Goal: Task Accomplishment & Management: Use online tool/utility

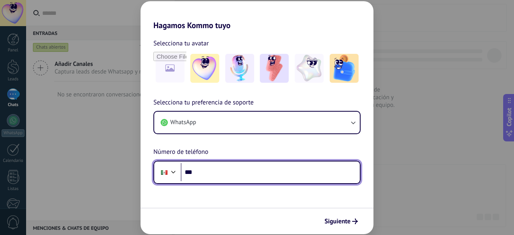
click at [224, 168] on input "***" at bounding box center [270, 172] width 179 height 18
paste input "**********"
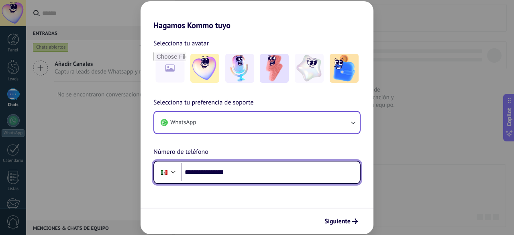
type input "**********"
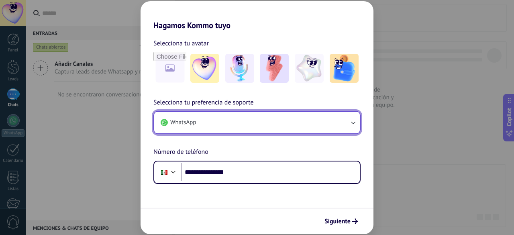
click at [354, 122] on icon "button" at bounding box center [353, 122] width 8 height 8
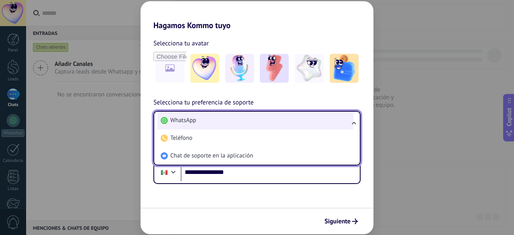
click at [218, 118] on li "WhatsApp" at bounding box center [255, 121] width 196 height 18
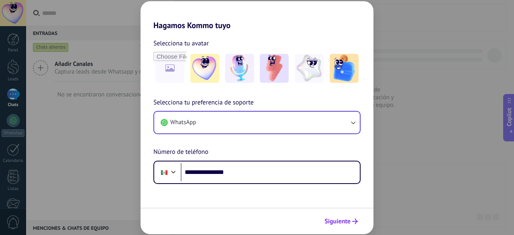
click at [343, 222] on span "Siguiente" at bounding box center [337, 221] width 26 height 6
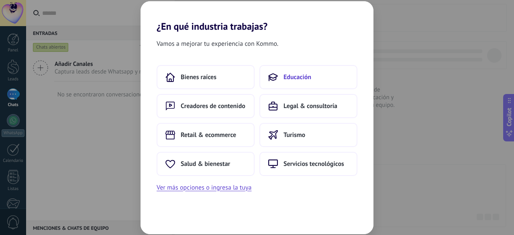
click at [285, 80] on span "Educación" at bounding box center [297, 77] width 28 height 8
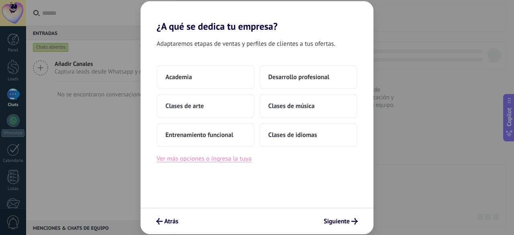
click at [217, 158] on button "Ver más opciones o ingresa la tuya" at bounding box center [203, 158] width 95 height 10
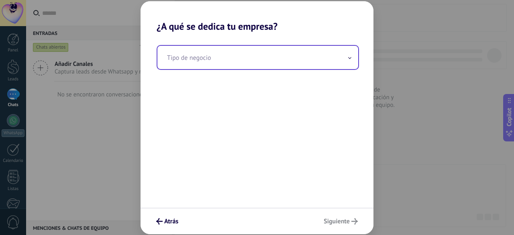
click at [347, 59] on span at bounding box center [349, 57] width 4 height 8
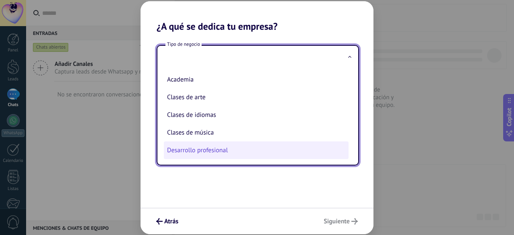
click at [209, 149] on li "Desarrollo profesional" at bounding box center [256, 150] width 185 height 18
type input "**********"
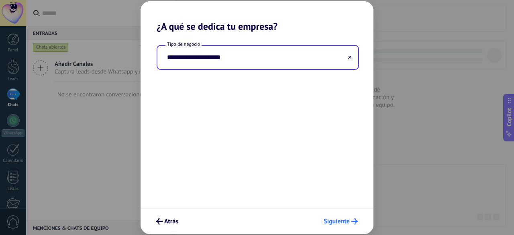
click at [352, 220] on icon "submit" at bounding box center [354, 221] width 6 height 6
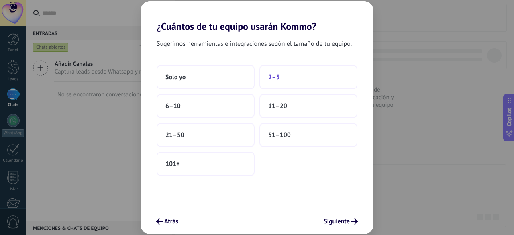
click at [270, 81] on button "2–5" at bounding box center [308, 77] width 98 height 24
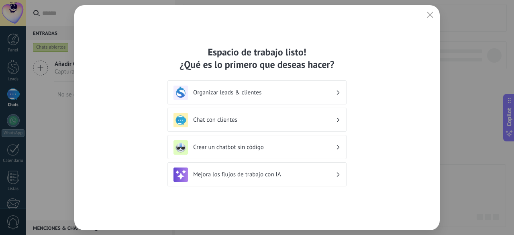
click at [335, 93] on h3 "Organizar leads & clientes" at bounding box center [264, 93] width 142 height 8
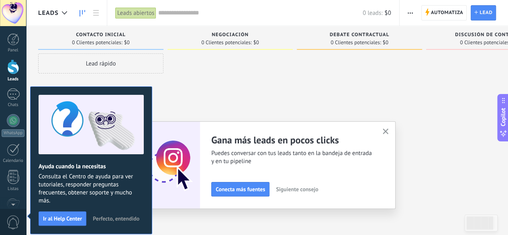
click at [112, 215] on span "Perfecto, entendido" at bounding box center [116, 218] width 47 height 6
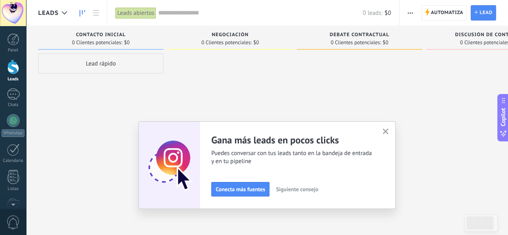
click at [388, 132] on use "button" at bounding box center [385, 131] width 6 height 6
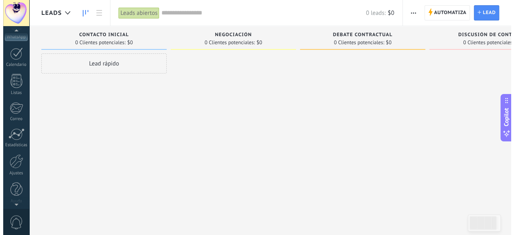
scroll to position [98, 0]
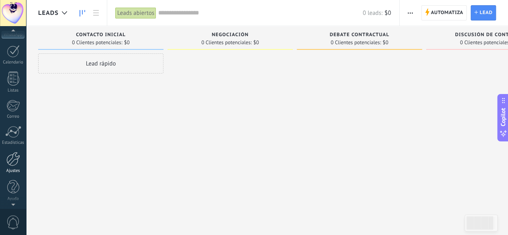
click at [12, 157] on div at bounding box center [13, 159] width 14 height 14
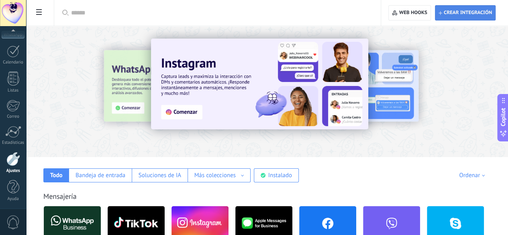
click at [479, 10] on span "Crear integración" at bounding box center [467, 13] width 48 height 6
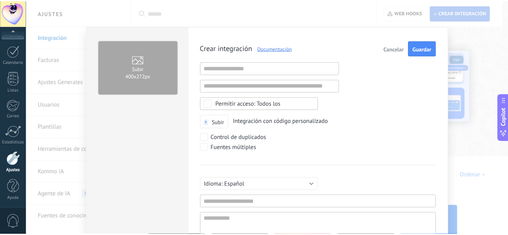
scroll to position [8, 0]
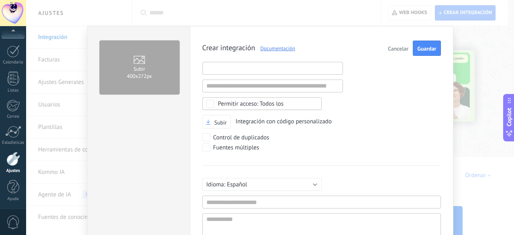
click at [212, 66] on input "text" at bounding box center [272, 68] width 140 height 13
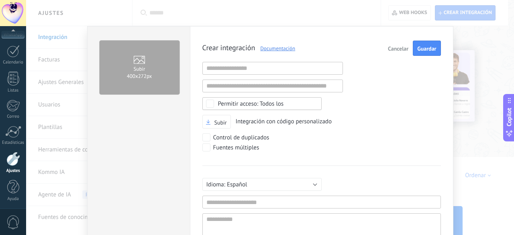
click at [14, 9] on div at bounding box center [13, 13] width 26 height 26
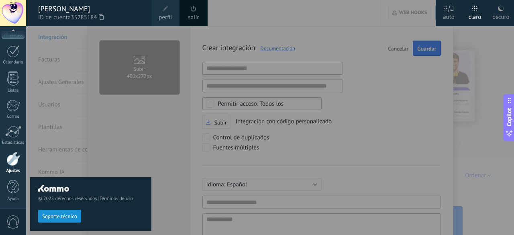
click at [104, 17] on icon at bounding box center [101, 17] width 5 height 6
click at [467, 68] on div at bounding box center [283, 117] width 514 height 235
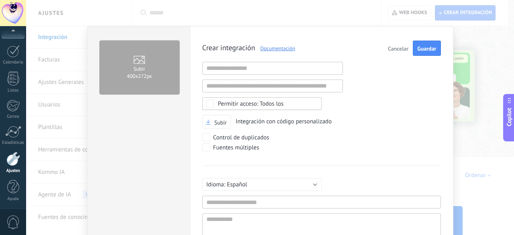
click at [392, 53] on button "Cancelar" at bounding box center [397, 48] width 27 height 15
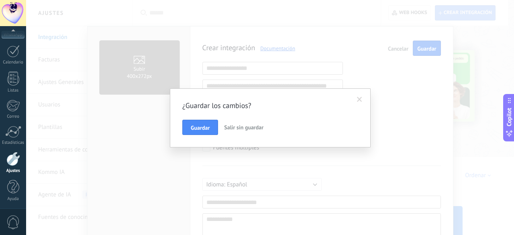
click at [240, 130] on span "Salir sin guardar" at bounding box center [243, 127] width 39 height 7
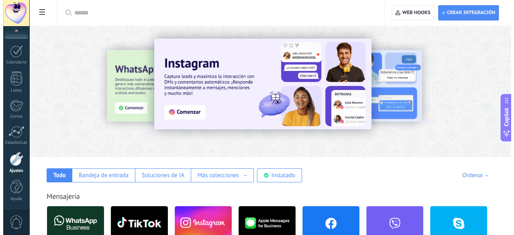
scroll to position [89, 0]
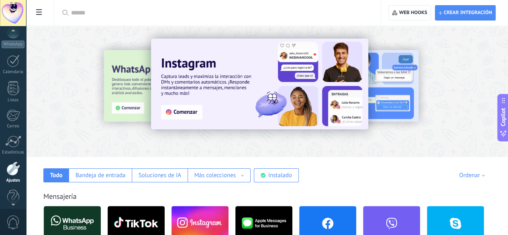
click at [12, 19] on div at bounding box center [13, 13] width 26 height 26
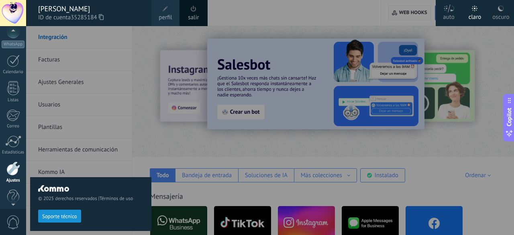
scroll to position [98, 0]
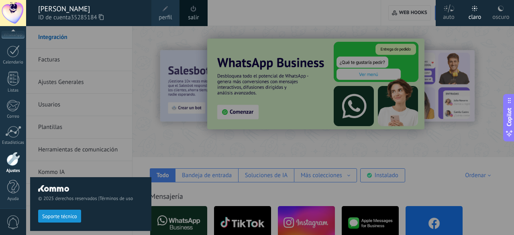
click at [226, 112] on div at bounding box center [283, 117] width 514 height 235
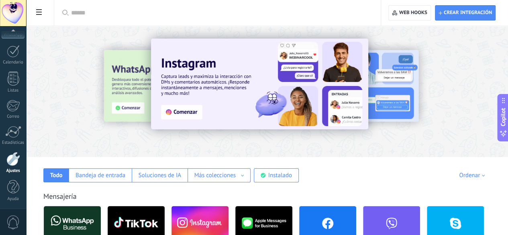
click at [226, 112] on img at bounding box center [189, 85] width 171 height 71
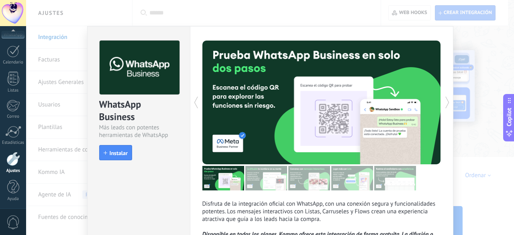
click at [184, 106] on div "WhatsApp Business Más leads con potentes herramientas de WhatsApp install Insta…" at bounding box center [270, 117] width 488 height 235
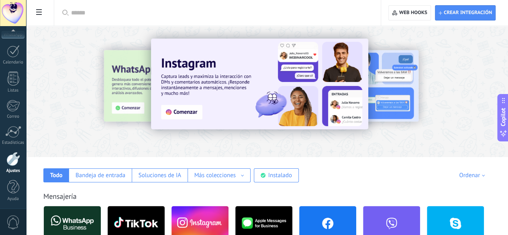
click at [453, 10] on span "Crear integración" at bounding box center [467, 13] width 48 height 6
type textarea "**********"
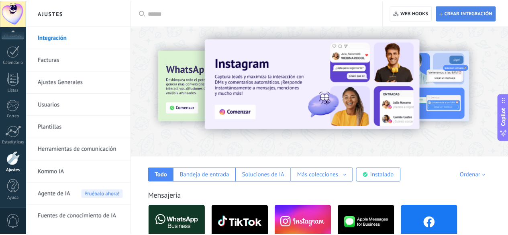
scroll to position [8, 0]
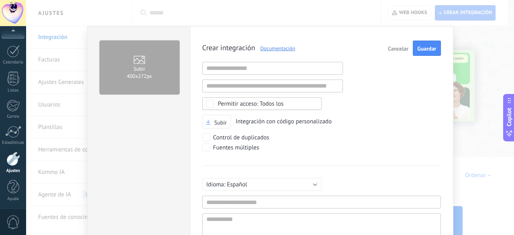
click at [141, 60] on icon at bounding box center [139, 60] width 11 height 8
click at [0, 0] on input "Subir 400х272px" at bounding box center [0, 0] width 0 height 0
click at [396, 49] on span "Cancelar" at bounding box center [398, 49] width 20 height 6
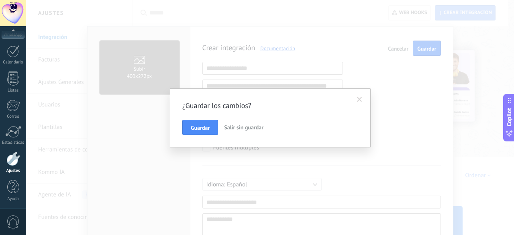
click at [236, 127] on span "Salir sin guardar" at bounding box center [243, 127] width 39 height 7
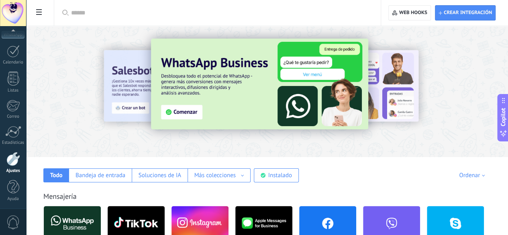
click at [14, 165] on link "Ajustes" at bounding box center [13, 163] width 26 height 22
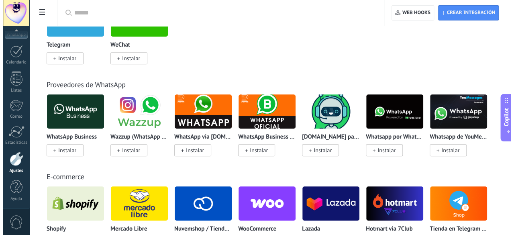
scroll to position [290, 0]
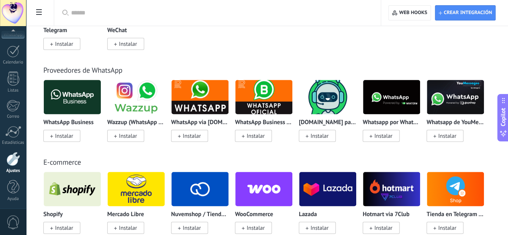
click at [73, 134] on span "Instalar" at bounding box center [64, 135] width 18 height 7
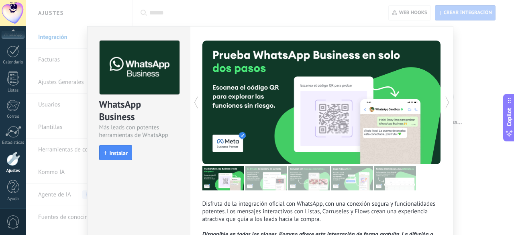
click at [165, 134] on div "Más leads con potentes herramientas de WhatsApp" at bounding box center [138, 131] width 79 height 15
click at [117, 156] on span "Instalar" at bounding box center [119, 153] width 18 height 6
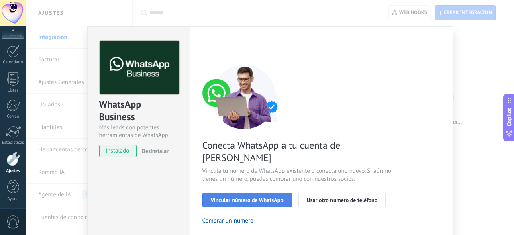
click at [234, 197] on span "Vincular número de WhatsApp" at bounding box center [247, 200] width 73 height 6
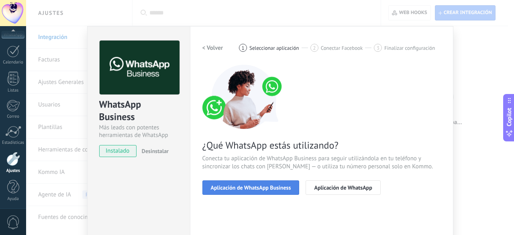
click at [236, 189] on span "Aplicación de WhatsApp Business" at bounding box center [251, 188] width 80 height 6
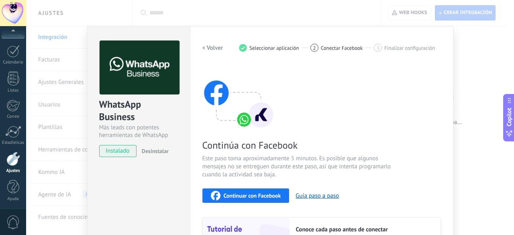
click at [249, 199] on div "Continuar con Facebook" at bounding box center [246, 196] width 70 height 10
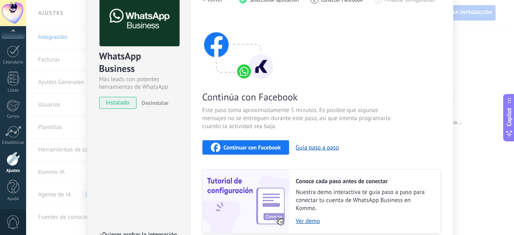
scroll to position [47, 0]
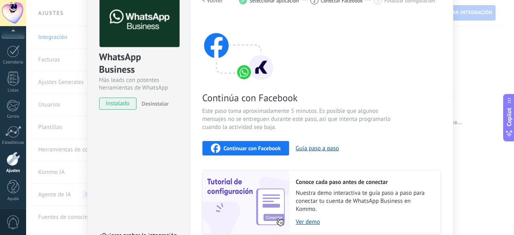
click at [233, 149] on span "Continuar con Facebook" at bounding box center [252, 148] width 57 height 6
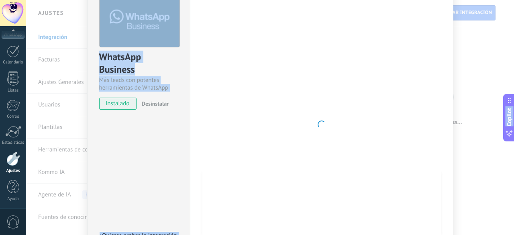
drag, startPoint x: 513, startPoint y: 53, endPoint x: 496, endPoint y: 126, distance: 75.4
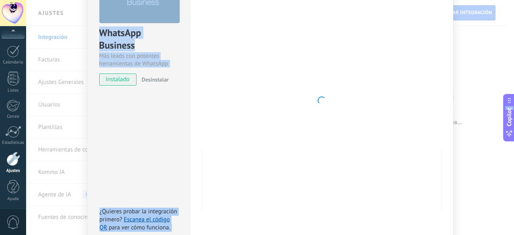
scroll to position [79, 0]
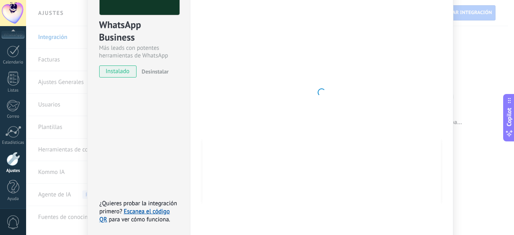
click at [372, 166] on div at bounding box center [321, 92] width 238 height 262
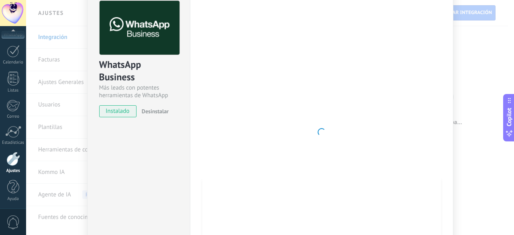
scroll to position [0, 0]
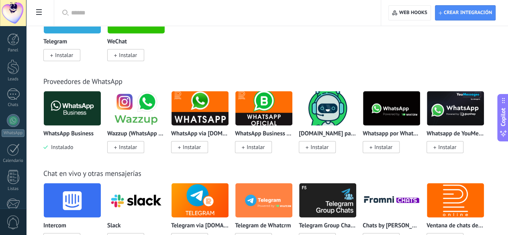
click at [101, 110] on img at bounding box center [72, 108] width 57 height 39
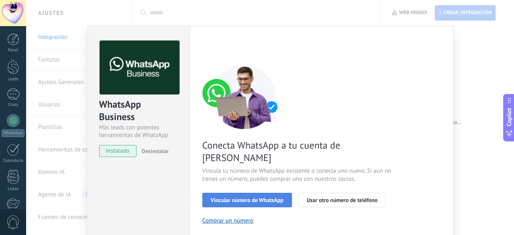
click at [239, 197] on span "Vincular número de WhatsApp" at bounding box center [247, 200] width 73 height 6
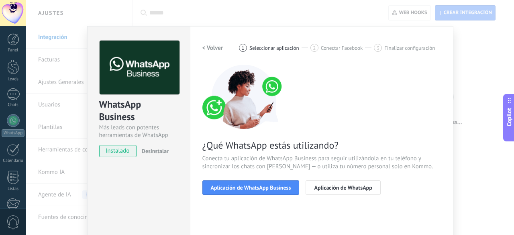
click at [239, 188] on span "Aplicación de WhatsApp Business" at bounding box center [251, 188] width 80 height 6
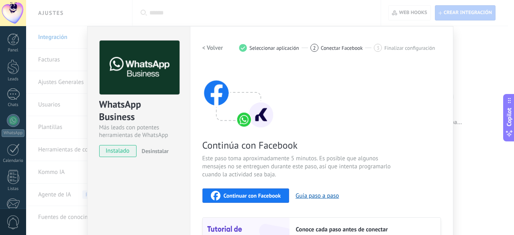
click at [239, 195] on span "Continuar con Facebook" at bounding box center [252, 196] width 57 height 6
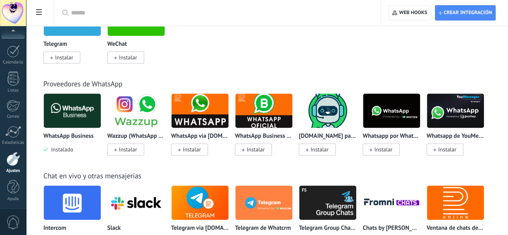
scroll to position [290, 0]
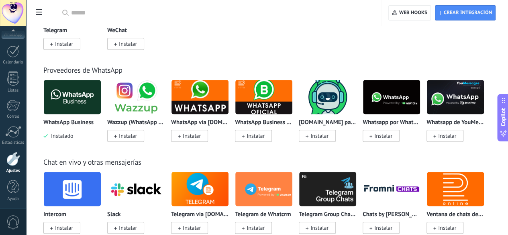
click at [101, 126] on div "WhatsApp Business Instalado" at bounding box center [72, 129] width 58 height 20
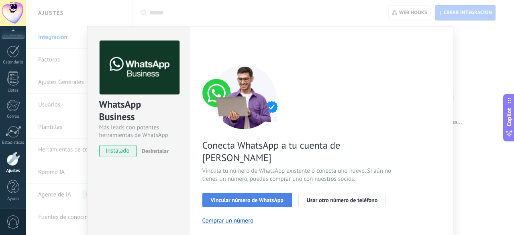
click at [217, 197] on span "Vincular número de WhatsApp" at bounding box center [247, 200] width 73 height 6
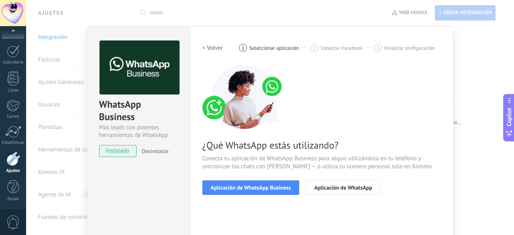
click at [217, 189] on span "Aplicación de WhatsApp Business" at bounding box center [251, 188] width 80 height 6
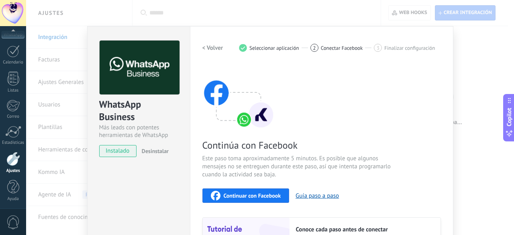
click at [218, 194] on div "Continuar con Facebook" at bounding box center [246, 196] width 70 height 10
click at [71, 150] on div "WhatsApp Business Más leads con potentes herramientas de WhatsApp instalado Des…" at bounding box center [270, 117] width 488 height 235
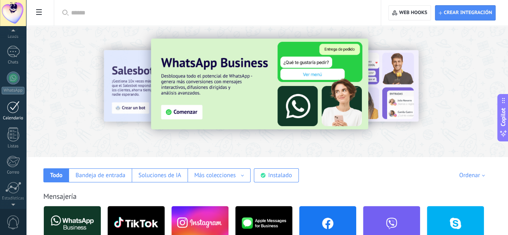
scroll to position [42, 0]
click at [10, 92] on div "WhatsApp" at bounding box center [13, 91] width 23 height 8
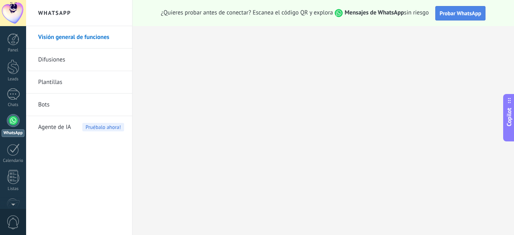
click at [444, 13] on span "Probar WhatsApp" at bounding box center [460, 13] width 42 height 7
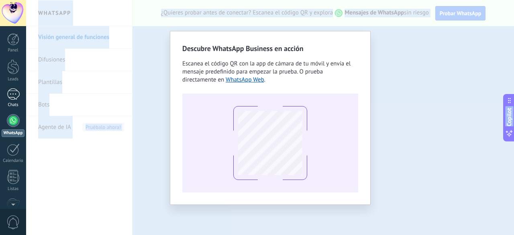
drag, startPoint x: 37, startPoint y: 91, endPoint x: 14, endPoint y: 98, distance: 24.4
click at [14, 98] on body ".abccls-1,.abccls-2{fill-rule:evenodd}.abccls-2{fill:#fff} .abfcls-1{fill:none}…" at bounding box center [257, 117] width 514 height 235
click at [14, 98] on div at bounding box center [13, 94] width 13 height 12
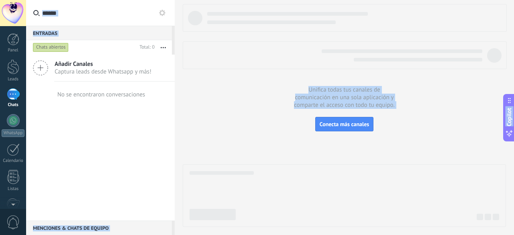
click at [100, 69] on span "Captura leads desde Whatsapp y más!" at bounding box center [103, 72] width 97 height 8
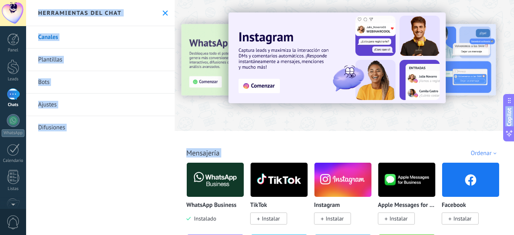
click at [164, 12] on icon at bounding box center [165, 12] width 5 height 5
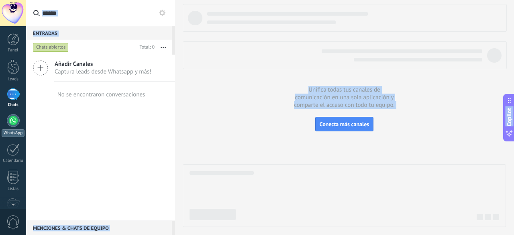
click at [14, 126] on link "WhatsApp" at bounding box center [13, 125] width 26 height 23
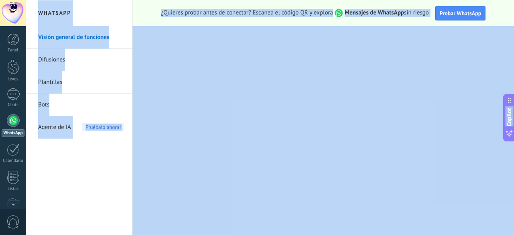
click at [231, 22] on div "¿Quieres probar antes de conectar? Escanea el código QR y explora Mensajes de W…" at bounding box center [322, 13] width 381 height 26
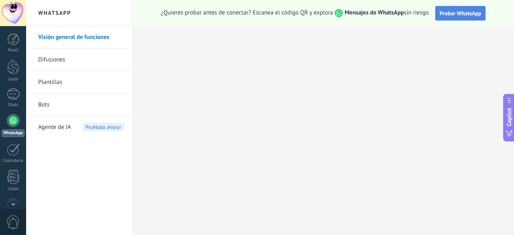
click at [447, 13] on span "Probar WhatsApp" at bounding box center [460, 13] width 42 height 7
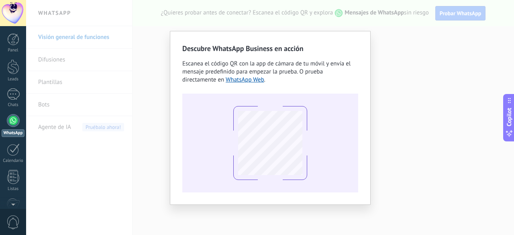
click at [403, 61] on div "Descubre WhatsApp Business en acción Escanea el código QR con la app [PERSON_NA…" at bounding box center [270, 117] width 488 height 235
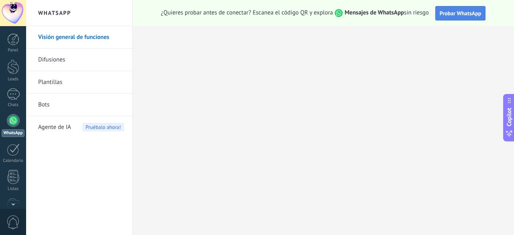
click at [445, 10] on span "Probar WhatsApp" at bounding box center [460, 13] width 42 height 7
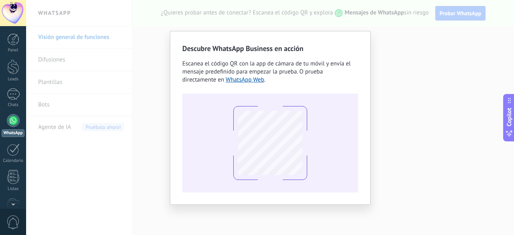
click at [110, 72] on div "Descubre WhatsApp Business en acción Escanea el código QR con la app [PERSON_NA…" at bounding box center [270, 117] width 488 height 235
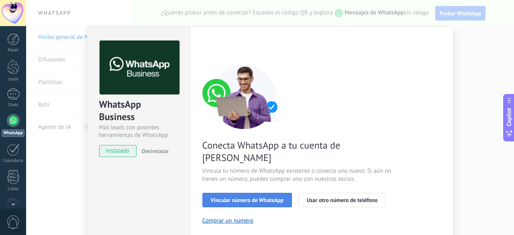
click at [243, 197] on span "Vincular número de WhatsApp" at bounding box center [247, 200] width 73 height 6
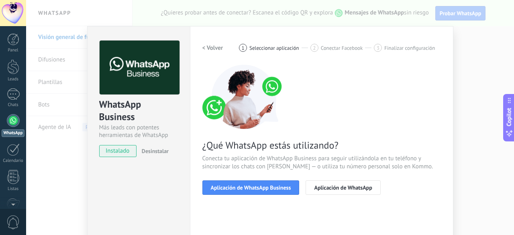
click at [243, 185] on span "Aplicación de WhatsApp Business" at bounding box center [251, 188] width 80 height 6
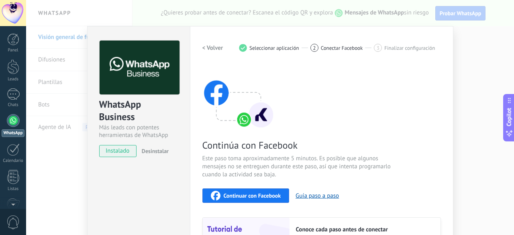
click at [264, 199] on div "Continuar con Facebook" at bounding box center [246, 196] width 70 height 10
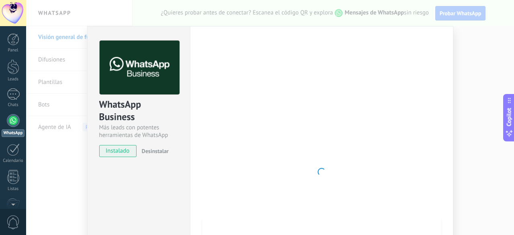
click at [396, 65] on div at bounding box center [321, 172] width 238 height 262
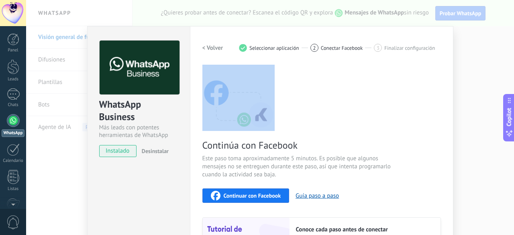
drag, startPoint x: 510, startPoint y: 43, endPoint x: 509, endPoint y: 68, distance: 24.9
click at [507, 68] on div "WhatsApp Business Más leads con potentes herramientas de WhatsApp instalado Des…" at bounding box center [270, 117] width 488 height 235
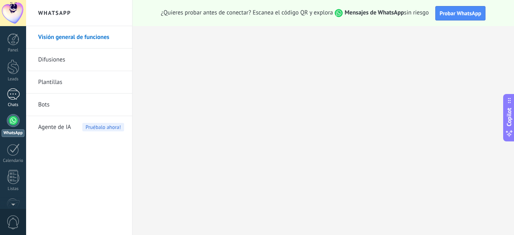
click at [14, 102] on link "Chats" at bounding box center [13, 97] width 26 height 19
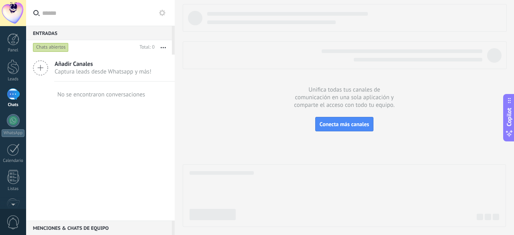
click at [54, 49] on div "Chats abiertos" at bounding box center [51, 48] width 36 height 10
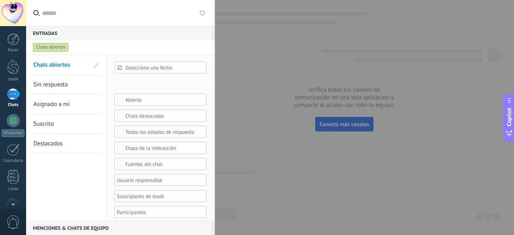
click at [232, 75] on div at bounding box center [257, 117] width 514 height 235
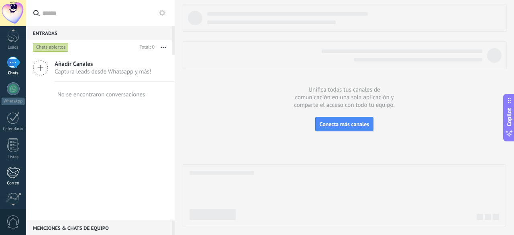
scroll to position [44, 0]
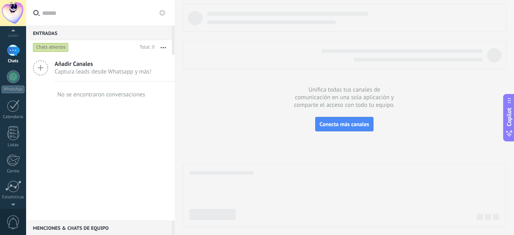
click at [13, 49] on div at bounding box center [13, 51] width 13 height 12
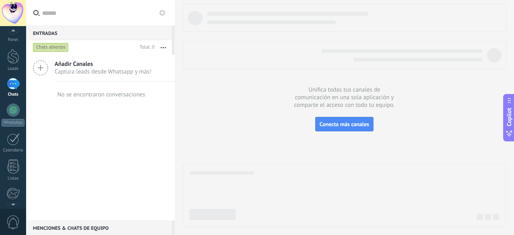
scroll to position [0, 0]
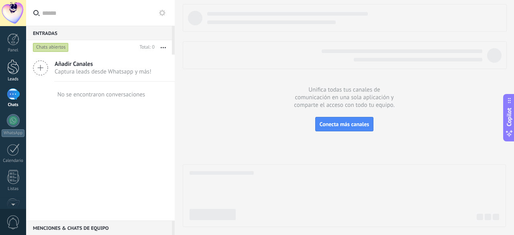
click at [10, 72] on div at bounding box center [13, 66] width 12 height 15
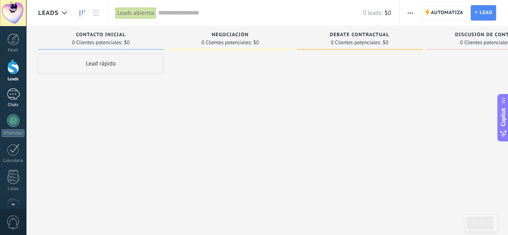
click at [10, 93] on div at bounding box center [13, 94] width 13 height 12
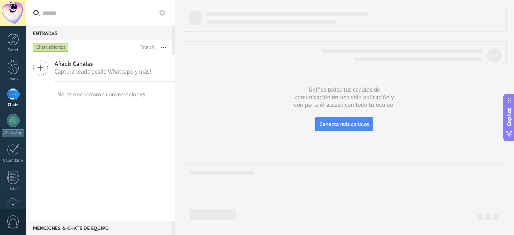
click at [145, 72] on span "Captura leads desde Whatsapp y más!" at bounding box center [103, 72] width 97 height 8
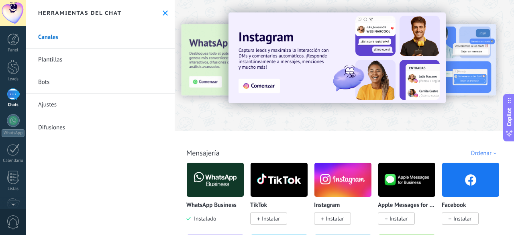
click at [217, 196] on img at bounding box center [215, 179] width 57 height 39
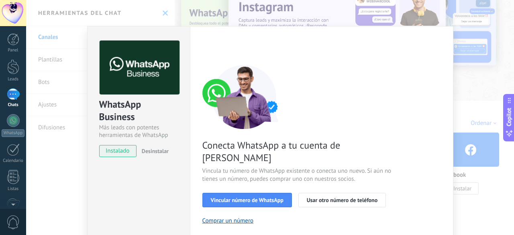
scroll to position [32, 0]
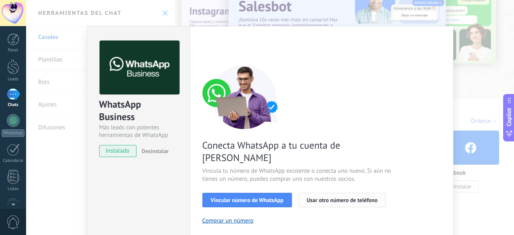
click at [329, 197] on span "Usar otro número de teléfono" at bounding box center [342, 200] width 71 height 6
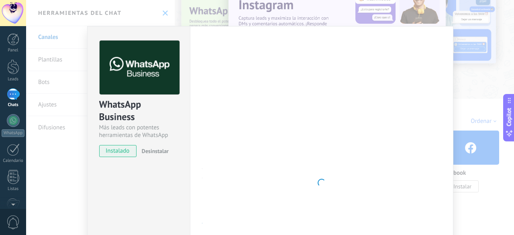
click at [257, 137] on div at bounding box center [321, 183] width 238 height 284
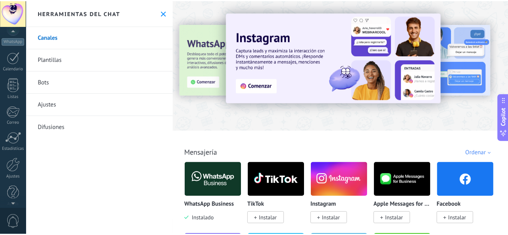
scroll to position [98, 0]
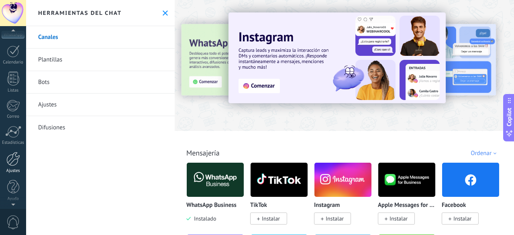
click at [12, 154] on div at bounding box center [13, 159] width 14 height 14
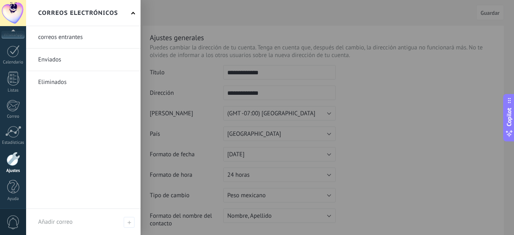
click at [65, 35] on link at bounding box center [83, 37] width 114 height 22
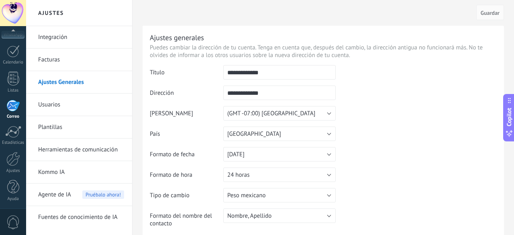
scroll to position [77, 0]
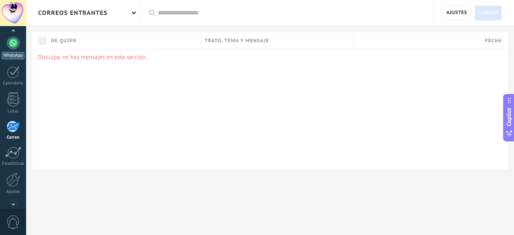
click at [12, 46] on div at bounding box center [13, 43] width 13 height 13
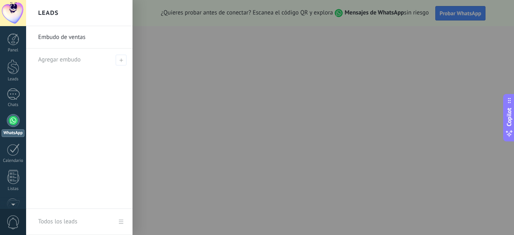
drag, startPoint x: 512, startPoint y: 45, endPoint x: 497, endPoint y: 107, distance: 63.2
click at [497, 107] on div at bounding box center [283, 117] width 514 height 235
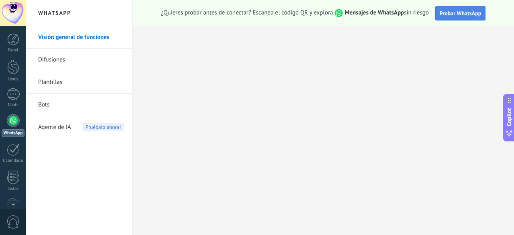
click at [461, 12] on span "Probar WhatsApp" at bounding box center [460, 13] width 42 height 7
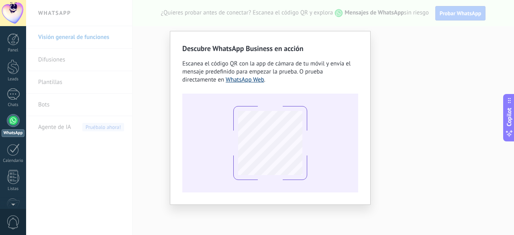
click at [226, 81] on link "WhatsApp Web" at bounding box center [245, 80] width 39 height 8
click at [393, 98] on div "Descubre WhatsApp Business en acción Escanea el código QR con la app [PERSON_NA…" at bounding box center [270, 117] width 488 height 235
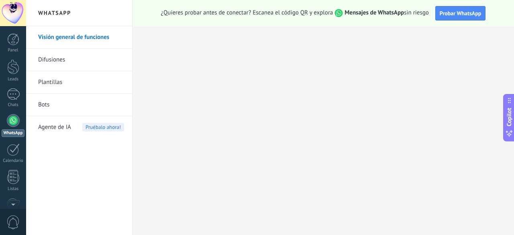
click at [75, 52] on link "Difusiones" at bounding box center [81, 60] width 86 height 22
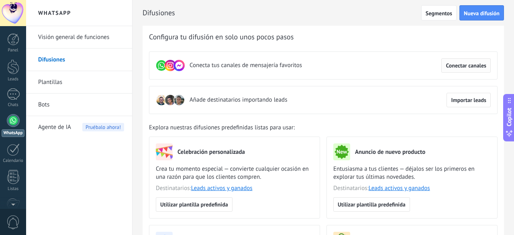
click at [453, 65] on span "Conectar canales" at bounding box center [465, 66] width 41 height 6
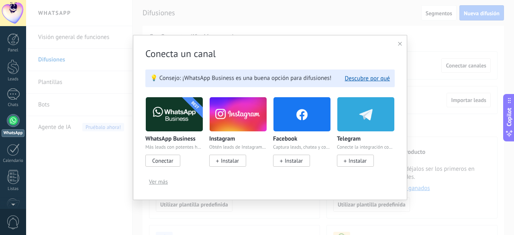
click at [163, 165] on span "Conectar" at bounding box center [162, 160] width 35 height 12
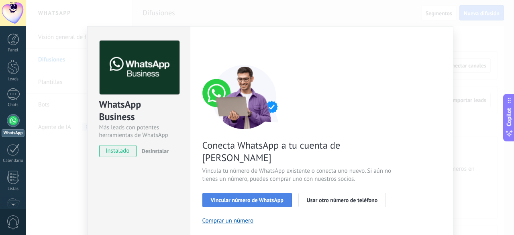
click at [243, 193] on button "Vincular número de WhatsApp" at bounding box center [246, 200] width 89 height 14
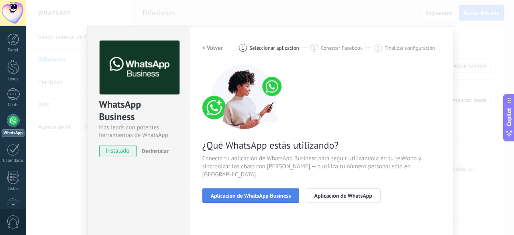
click at [241, 193] on span "Aplicación de WhatsApp Business" at bounding box center [251, 196] width 80 height 6
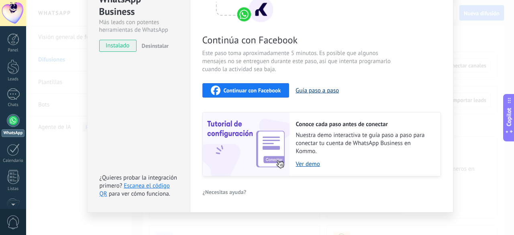
scroll to position [112, 0]
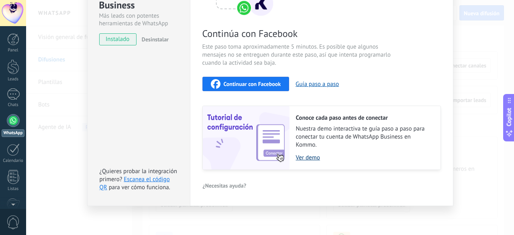
click at [299, 159] on link "Ver demo" at bounding box center [364, 158] width 136 height 8
click at [16, 116] on div at bounding box center [13, 120] width 13 height 13
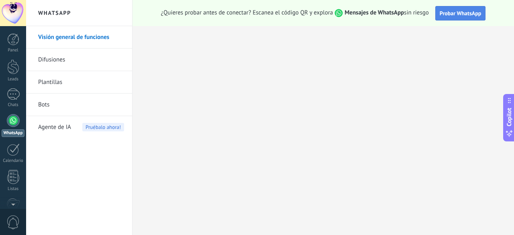
click at [445, 12] on span "Probar WhatsApp" at bounding box center [460, 13] width 42 height 7
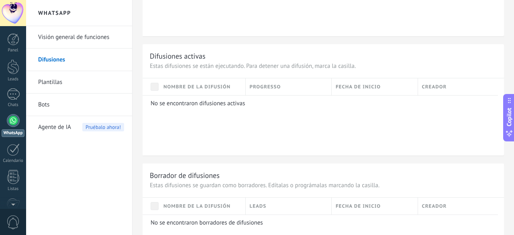
scroll to position [410, 0]
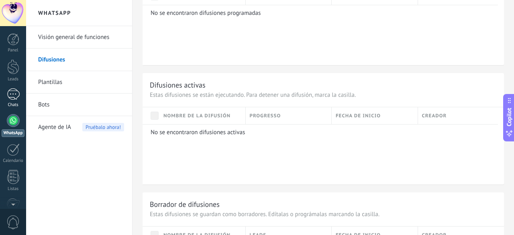
click at [16, 89] on div at bounding box center [13, 94] width 13 height 12
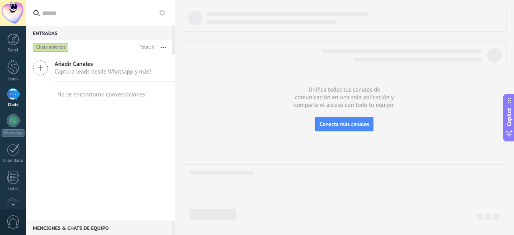
click at [99, 77] on div "Añadir Canales Captura leads desde Whatsapp y más!" at bounding box center [100, 68] width 148 height 27
